Goal: Task Accomplishment & Management: Use online tool/utility

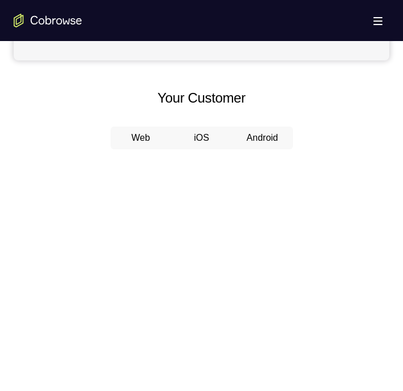
scroll to position [513, 0]
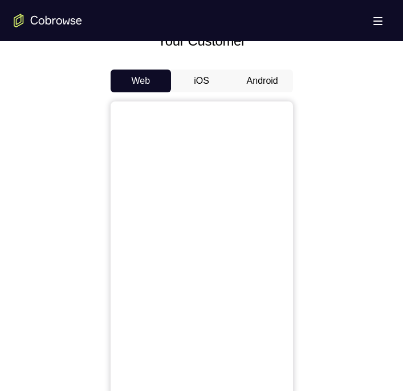
click at [251, 72] on button "Android" at bounding box center [262, 81] width 61 height 23
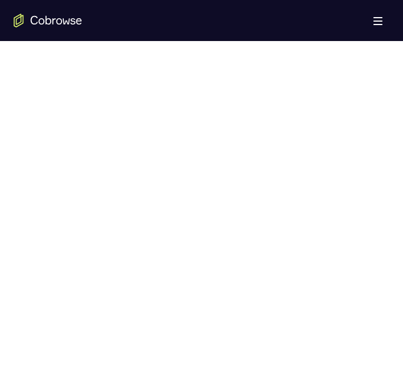
scroll to position [560, 0]
